Goal: Navigation & Orientation: Find specific page/section

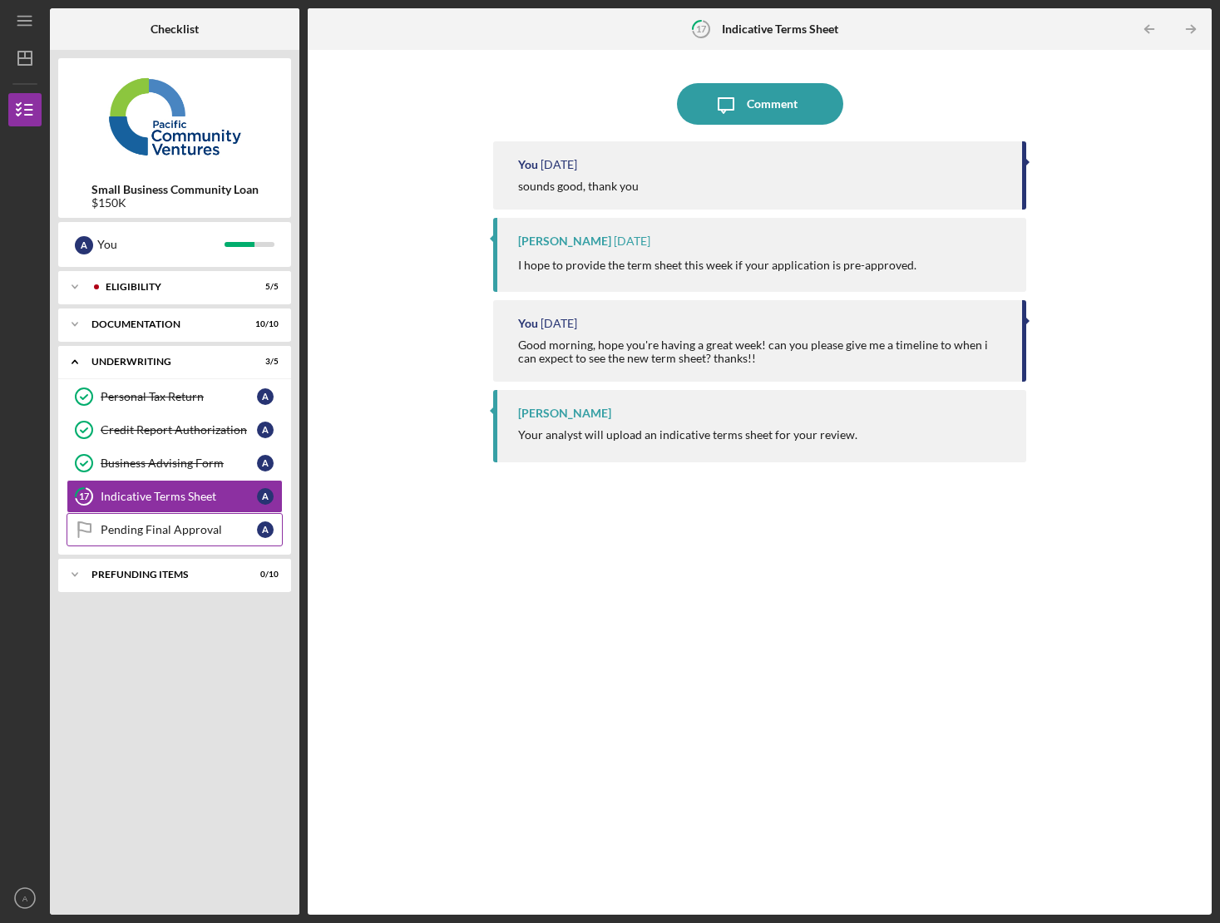
click at [175, 535] on div "Pending Final Approval" at bounding box center [179, 529] width 156 height 13
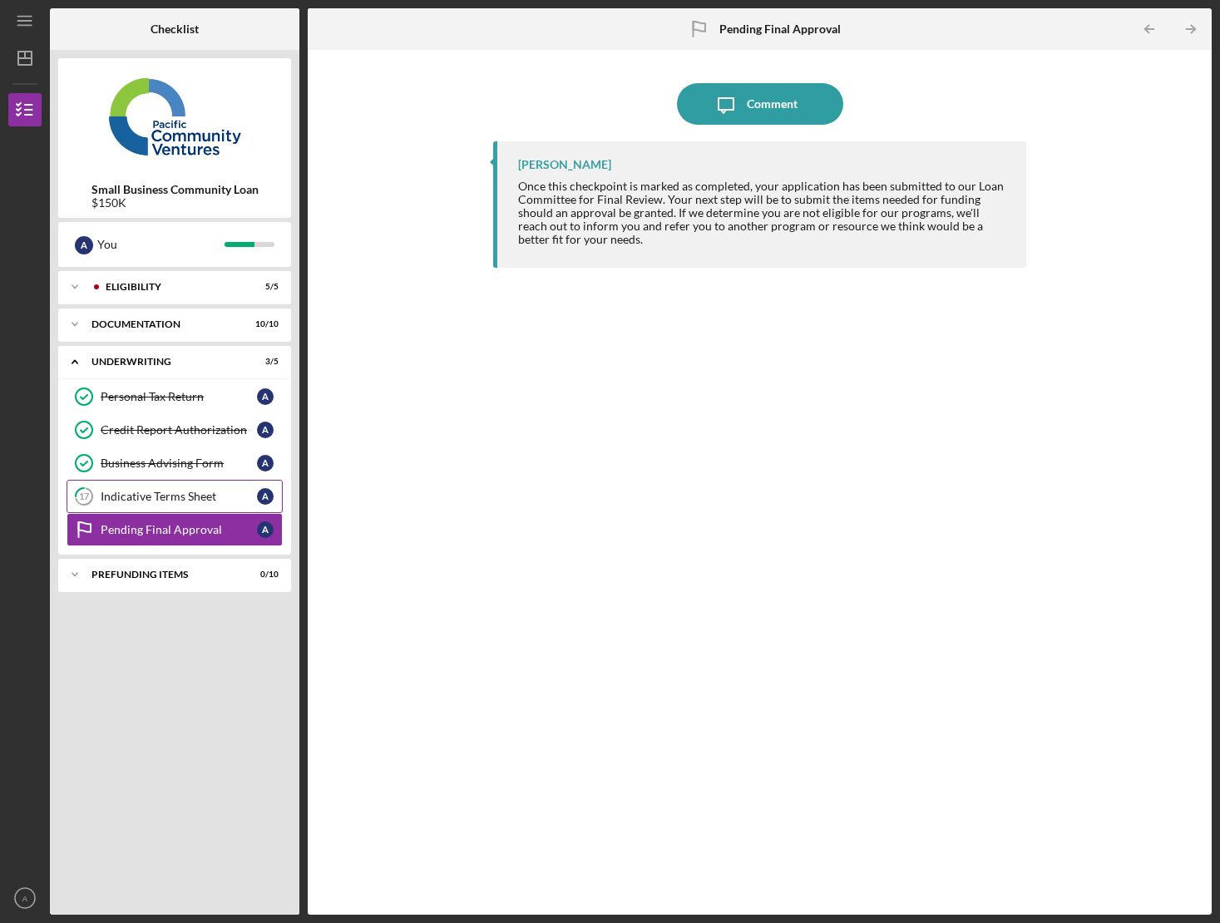
click at [169, 500] on div "Indicative Terms Sheet" at bounding box center [179, 496] width 156 height 13
